Goal: Task Accomplishment & Management: Manage account settings

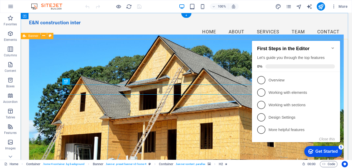
click at [345, 124] on div "E&N Construction Inter Building Your Dreams Into Reality Get Started" at bounding box center [186, 149] width 331 height 209
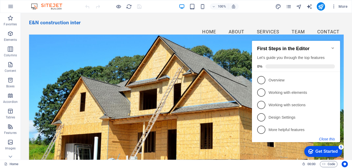
click at [329, 139] on button "Close this" at bounding box center [327, 139] width 16 height 4
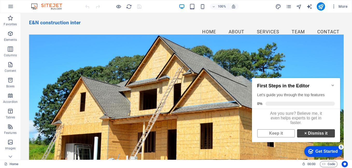
click at [311, 136] on link "× Dismiss it" at bounding box center [316, 133] width 38 height 8
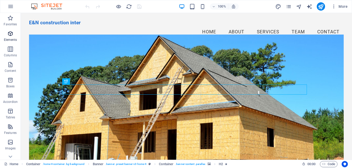
click at [9, 35] on icon "button" at bounding box center [10, 34] width 6 height 6
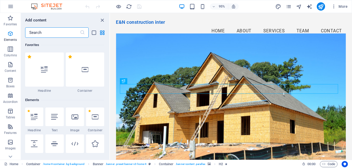
scroll to position [55, 0]
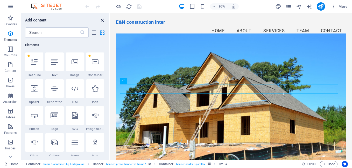
click at [102, 20] on icon "close panel" at bounding box center [102, 20] width 6 height 6
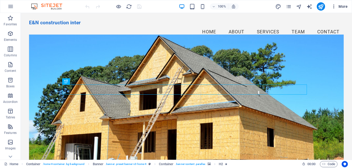
click at [333, 6] on icon "button" at bounding box center [333, 6] width 5 height 5
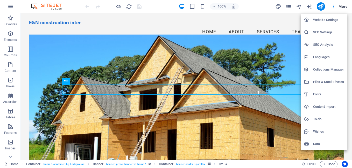
click at [322, 19] on h6 "Website Settings" at bounding box center [328, 20] width 31 height 6
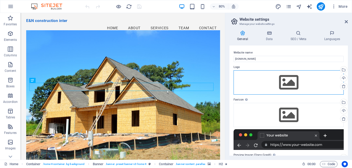
click at [266, 84] on div "Drag files here, click to choose files or select files from Files or our free s…" at bounding box center [288, 82] width 110 height 24
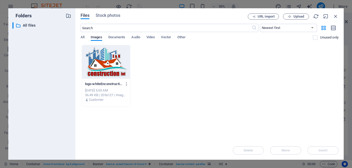
click at [105, 67] on div at bounding box center [106, 62] width 48 height 34
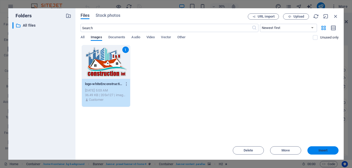
click at [323, 151] on span "Insert" at bounding box center [322, 150] width 9 height 3
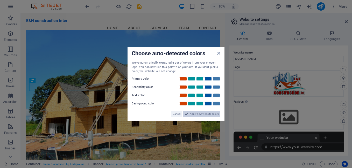
click at [206, 114] on span "Apply new website colors" at bounding box center [204, 114] width 29 height 6
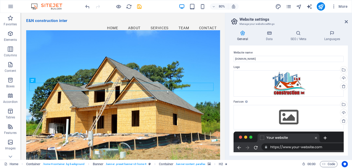
drag, startPoint x: 348, startPoint y: 122, endPoint x: 348, endPoint y: 127, distance: 5.7
click at [348, 127] on div "General Data SEO / Meta Languages Website name [DOMAIN_NAME] Logo Drag files he…" at bounding box center [288, 93] width 127 height 134
click at [346, 125] on div "Website name [DOMAIN_NAME] Logo Drag files here, click to choose files or selec…" at bounding box center [288, 101] width 118 height 110
click at [348, 125] on div "General Data SEO / Meta Languages Website name [DOMAIN_NAME] Logo Drag files he…" at bounding box center [288, 93] width 127 height 134
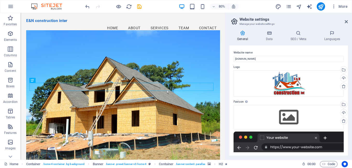
drag, startPoint x: 348, startPoint y: 125, endPoint x: 350, endPoint y: 102, distance: 23.7
click at [350, 102] on div "General Data SEO / Meta Languages Website name [DOMAIN_NAME] Logo Drag files he…" at bounding box center [288, 93] width 127 height 134
click at [342, 157] on div "General Data SEO / Meta Languages Website name [DOMAIN_NAME] Logo Drag files he…" at bounding box center [288, 93] width 127 height 134
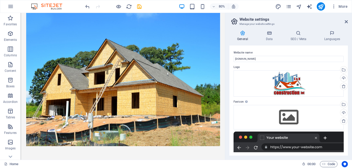
scroll to position [0, 0]
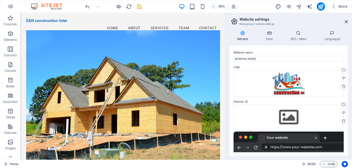
drag, startPoint x: 274, startPoint y: 17, endPoint x: 269, endPoint y: 35, distance: 18.8
click at [346, 23] on icon at bounding box center [345, 22] width 3 height 4
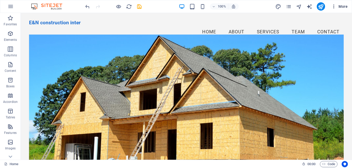
click at [342, 5] on span "More" at bounding box center [339, 6] width 16 height 5
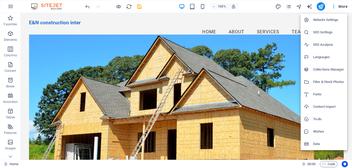
click at [341, 6] on div at bounding box center [176, 84] width 352 height 168
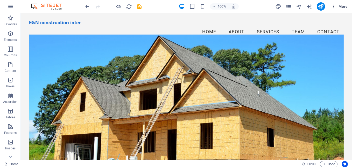
click at [333, 7] on icon "button" at bounding box center [333, 6] width 5 height 5
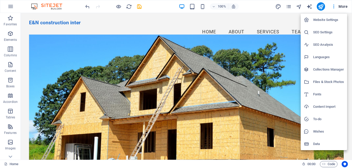
click at [342, 6] on div at bounding box center [176, 84] width 352 height 168
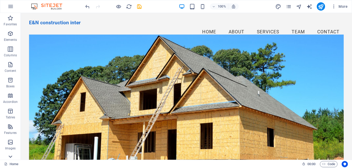
click at [10, 20] on icon at bounding box center [10, 15] width 7 height 7
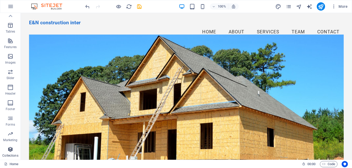
click at [11, 150] on icon "button" at bounding box center [10, 150] width 6 height 6
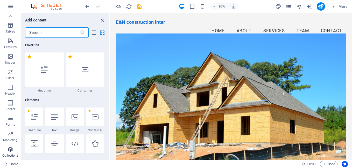
scroll to position [4741, 0]
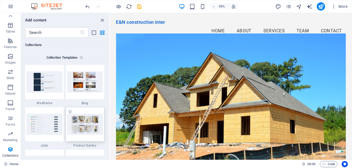
click at [87, 128] on img at bounding box center [85, 124] width 36 height 21
click at [88, 124] on img at bounding box center [85, 124] width 36 height 21
drag, startPoint x: 88, startPoint y: 124, endPoint x: 78, endPoint y: 130, distance: 12.1
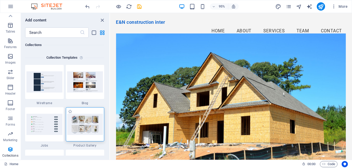
click at [78, 130] on img at bounding box center [85, 124] width 36 height 21
click at [89, 125] on img at bounding box center [85, 124] width 36 height 21
drag, startPoint x: 89, startPoint y: 125, endPoint x: 87, endPoint y: 123, distance: 3.5
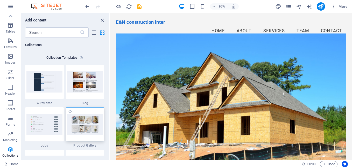
click at [89, 125] on img at bounding box center [85, 124] width 36 height 21
click at [85, 133] on img at bounding box center [85, 124] width 36 height 21
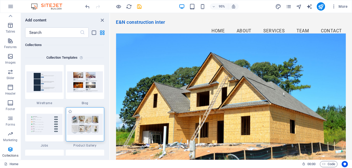
click at [85, 133] on img at bounding box center [85, 124] width 36 height 21
click at [87, 123] on img at bounding box center [85, 124] width 36 height 21
click at [86, 122] on img at bounding box center [85, 124] width 36 height 21
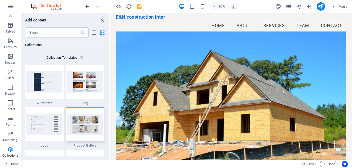
scroll to position [10, 0]
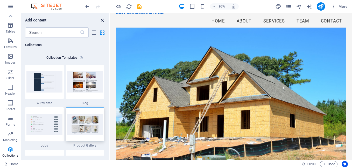
click at [102, 19] on icon "close panel" at bounding box center [102, 20] width 6 height 6
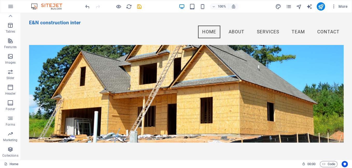
scroll to position [0, 0]
